Goal: Obtain resource: Obtain resource

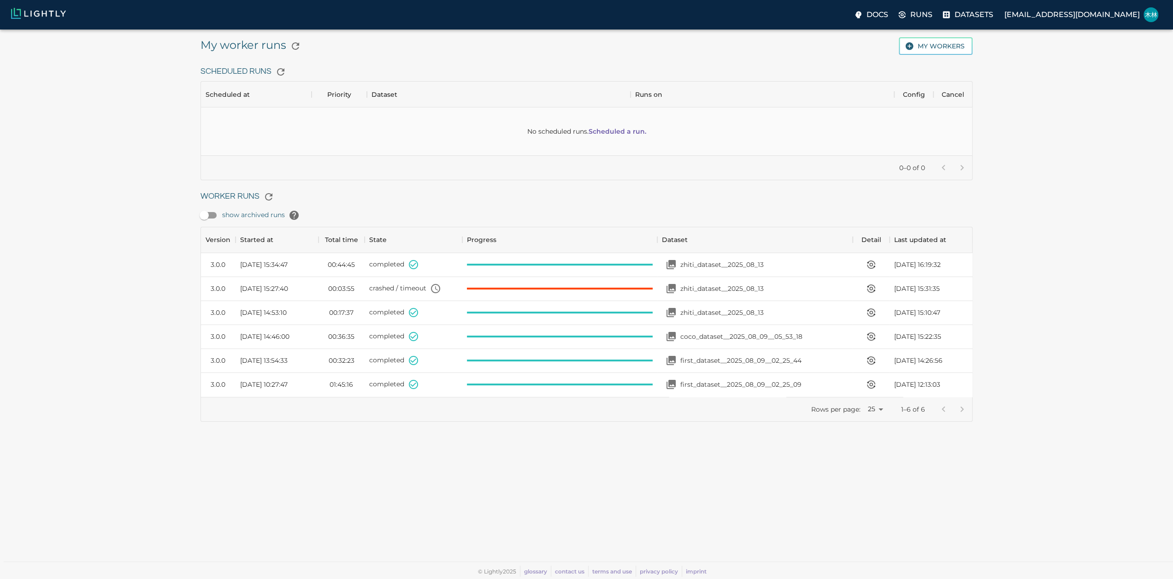
scroll to position [162, 764]
click at [394, 264] on span "completed" at bounding box center [386, 264] width 35 height 8
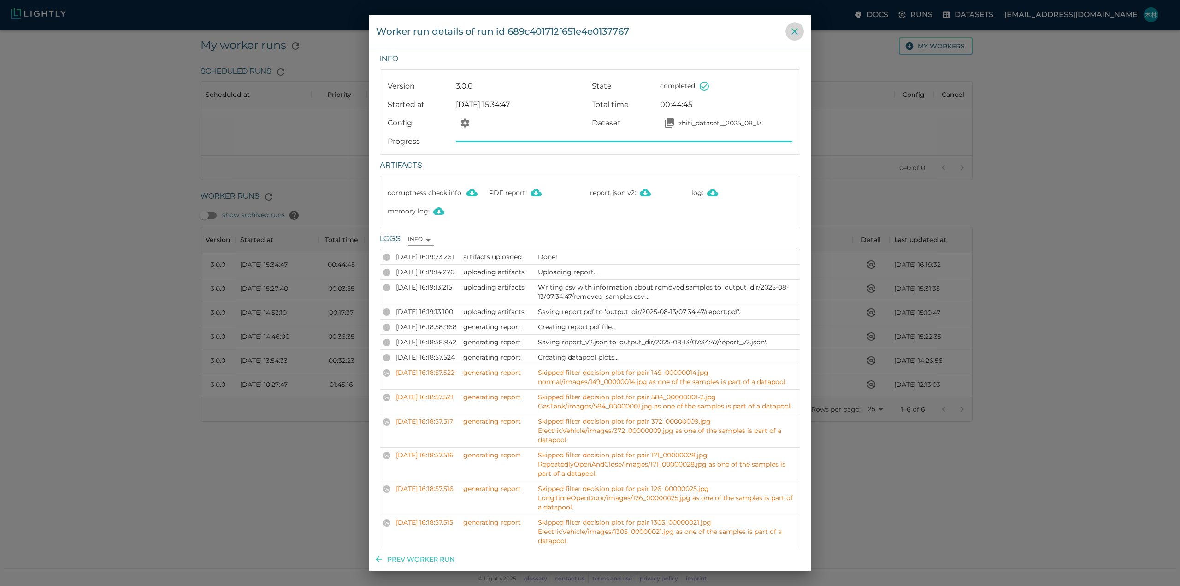
click at [797, 29] on icon "close" at bounding box center [794, 31] width 6 height 6
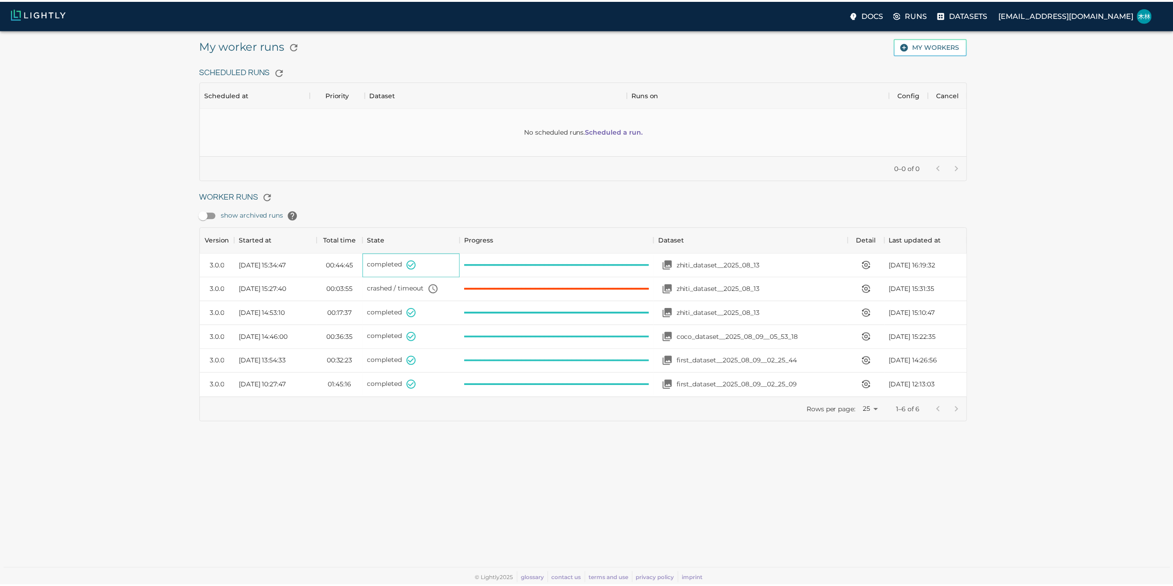
scroll to position [7, 7]
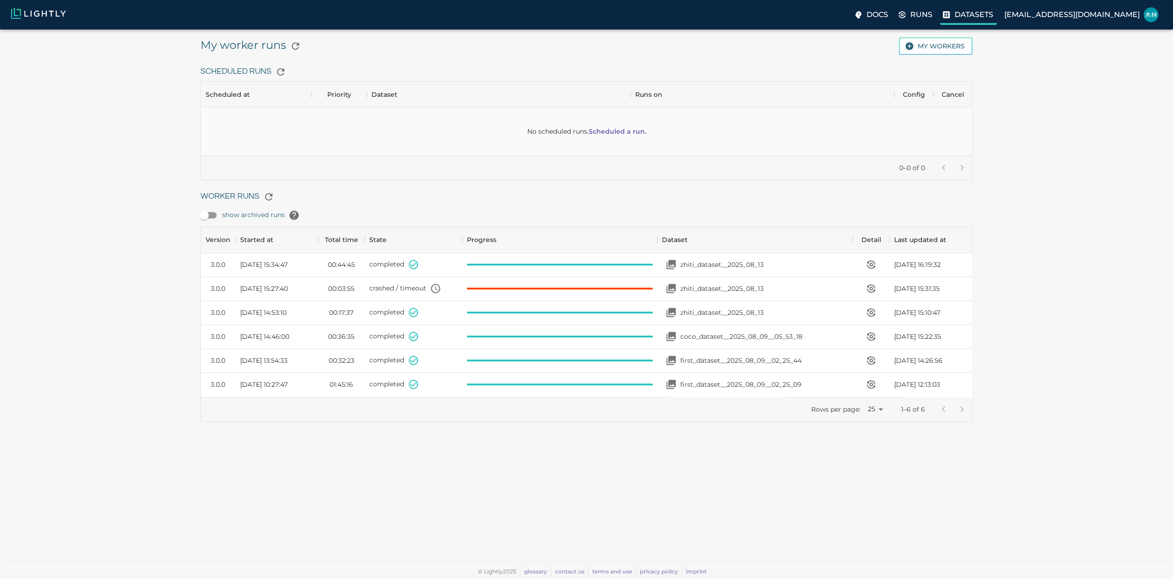
click at [988, 19] on p "Datasets" at bounding box center [973, 14] width 39 height 11
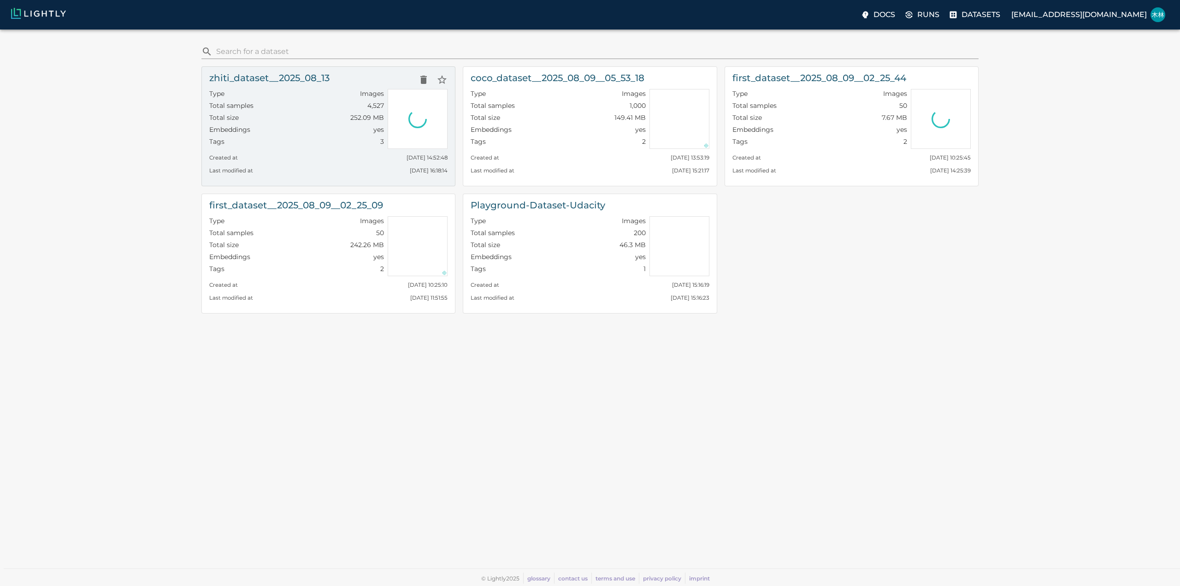
click at [301, 124] on div "Total size 252.09 MB" at bounding box center [296, 119] width 175 height 12
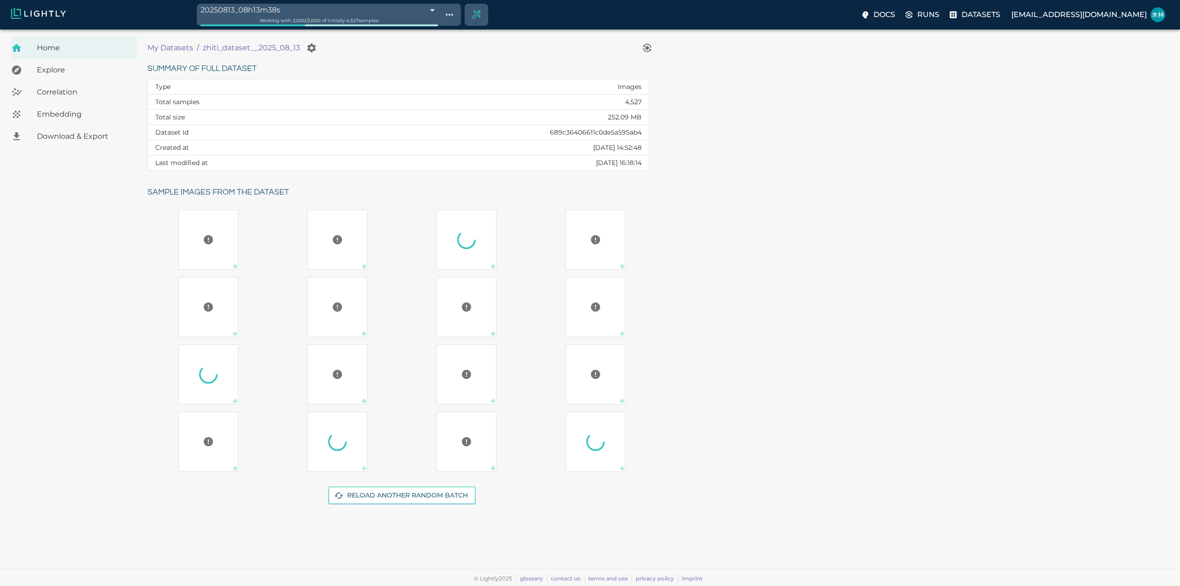
click at [88, 133] on span "Download & Export" at bounding box center [83, 136] width 93 height 11
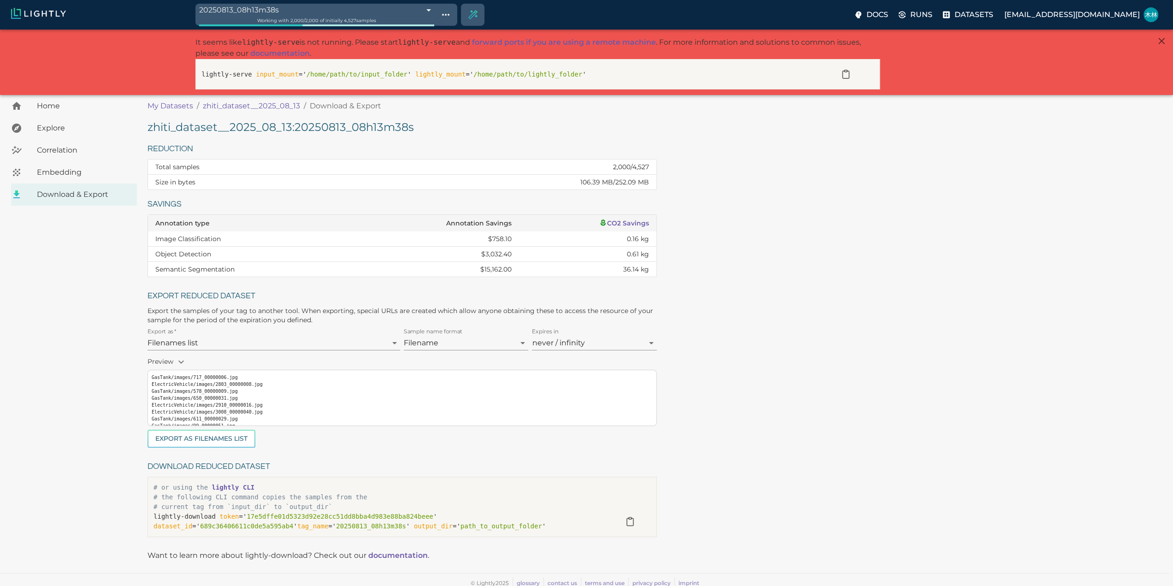
scroll to position [3, 0]
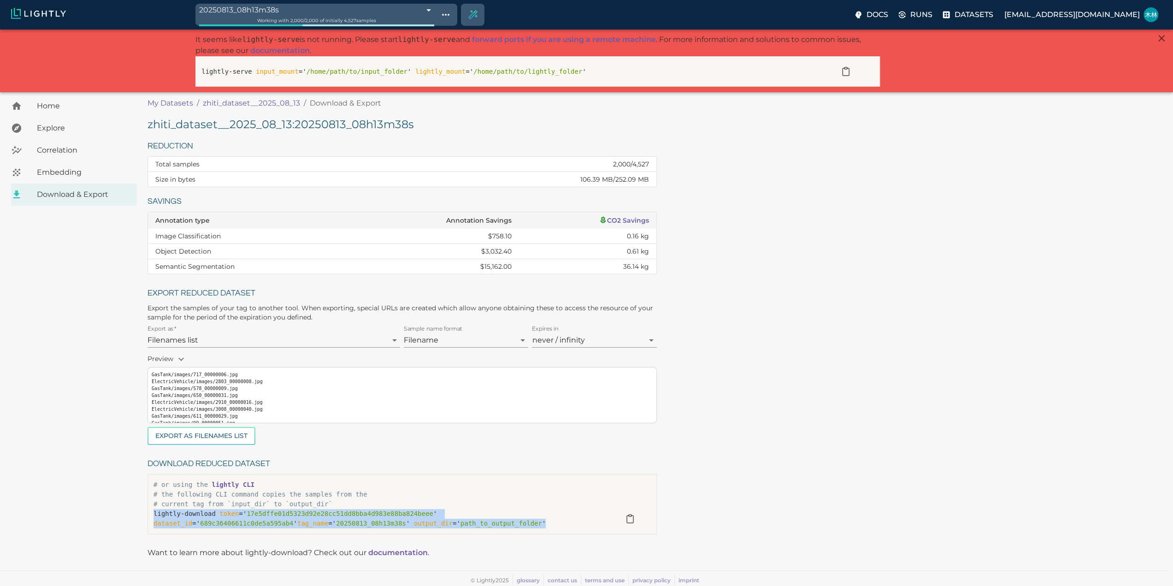
drag, startPoint x: 264, startPoint y: 522, endPoint x: 147, endPoint y: 515, distance: 116.3
click at [147, 515] on div "# or using the lightly CLI # the following CLI command copies the samples from …" at bounding box center [401, 504] width 509 height 60
copy p "lightly-download token =' 17e5dffe01d5323d92e28cc51dd8bba4d983e88ba824beee ' da…"
